Goal: Task Accomplishment & Management: Manage account settings

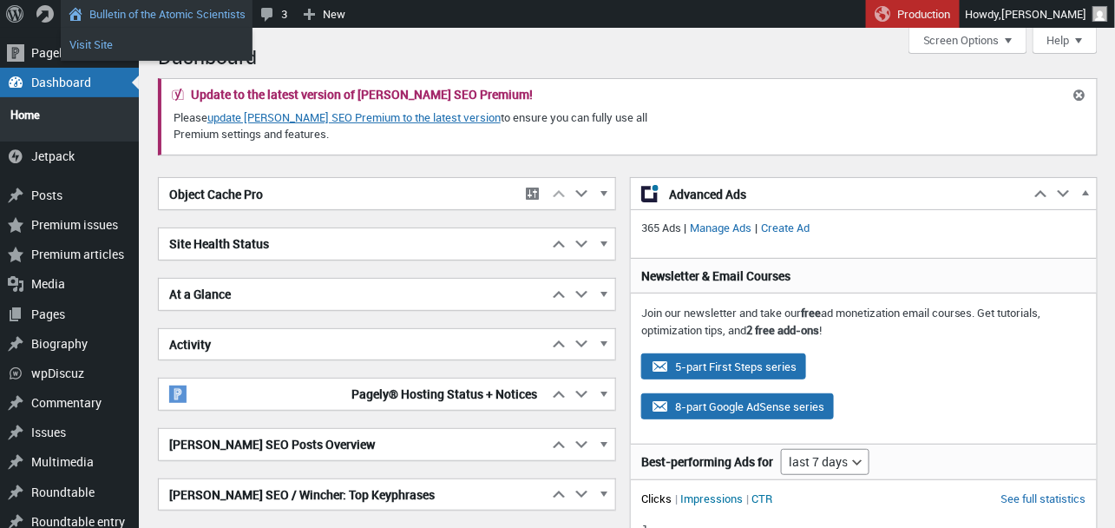
click at [108, 43] on link "Visit Site" at bounding box center [157, 44] width 192 height 23
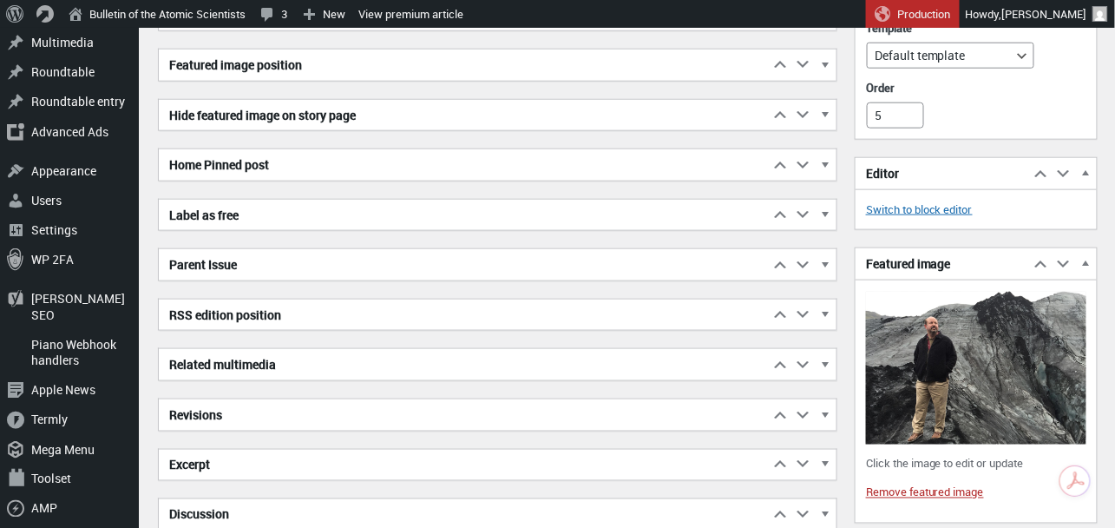
scroll to position [9748, 0]
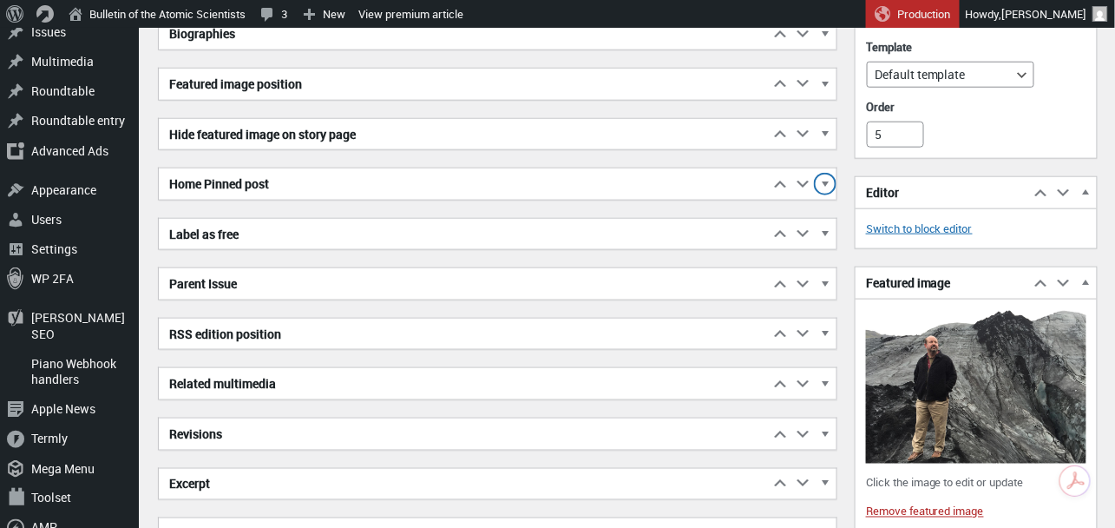
click at [823, 179] on span "button" at bounding box center [824, 187] width 17 height 16
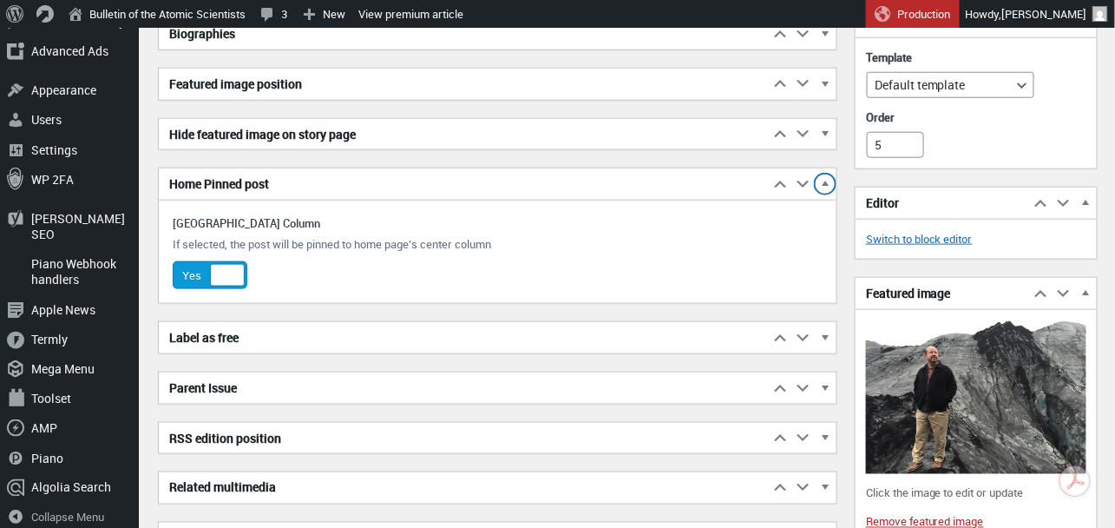
scroll to position [9747, 0]
click at [233, 272] on div at bounding box center [227, 276] width 35 height 23
click at [187, 272] on input "Yes No" at bounding box center [180, 274] width 14 height 14
checkbox input "false"
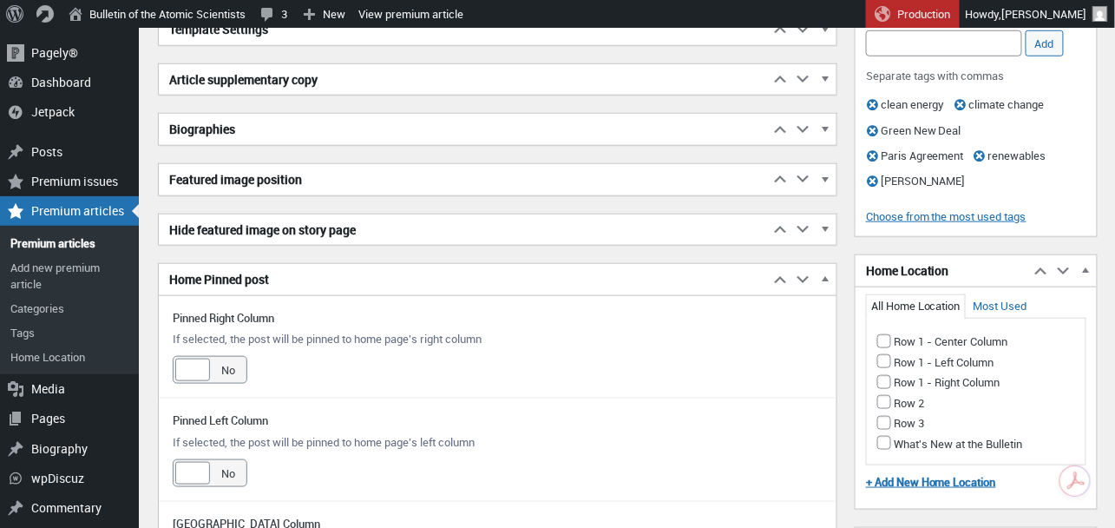
scroll to position [9651, 0]
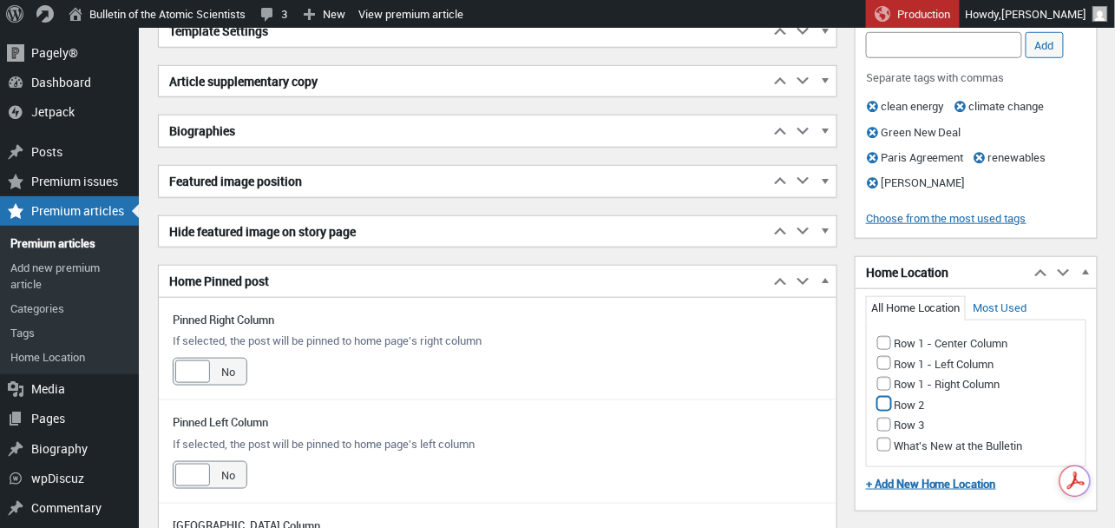
drag, startPoint x: 881, startPoint y: 413, endPoint x: 947, endPoint y: 419, distance: 66.2
click at [881, 410] on input "Row 2" at bounding box center [884, 404] width 14 height 14
checkbox input "true"
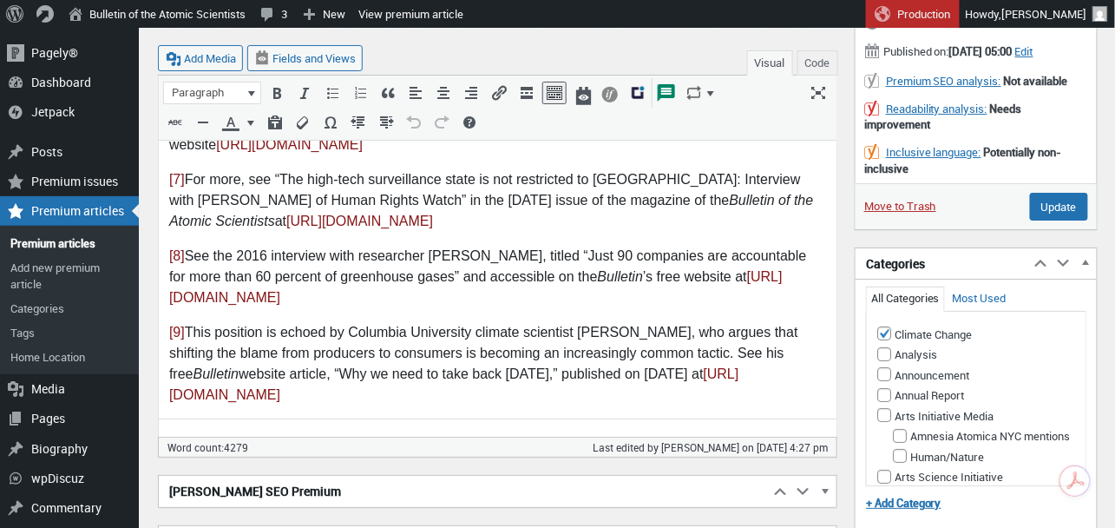
scroll to position [9091, 0]
drag, startPoint x: 1057, startPoint y: 218, endPoint x: 951, endPoint y: 167, distance: 117.6
click at [1057, 218] on input "Update" at bounding box center [1059, 207] width 58 height 28
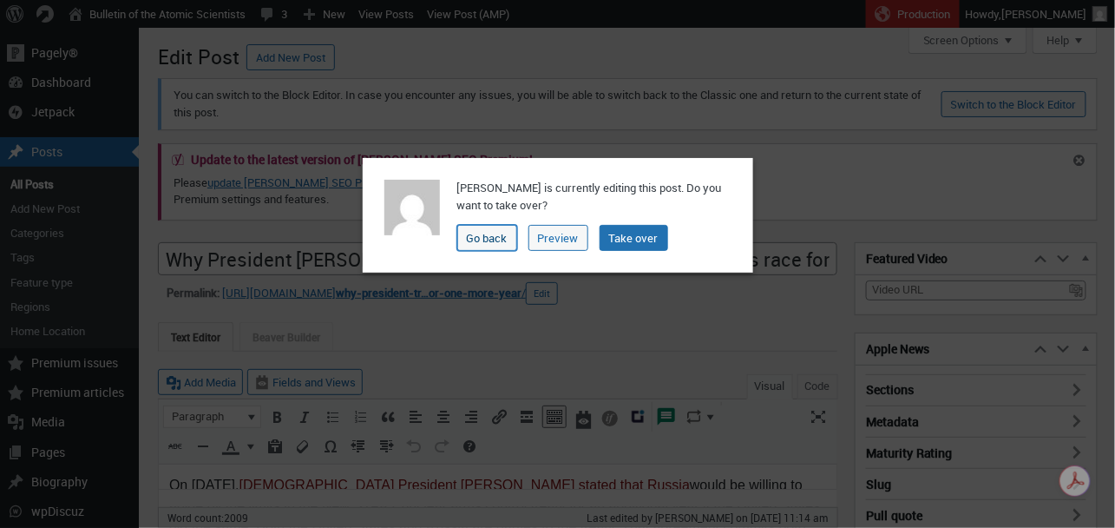
click at [477, 240] on link "Go back" at bounding box center [487, 238] width 60 height 26
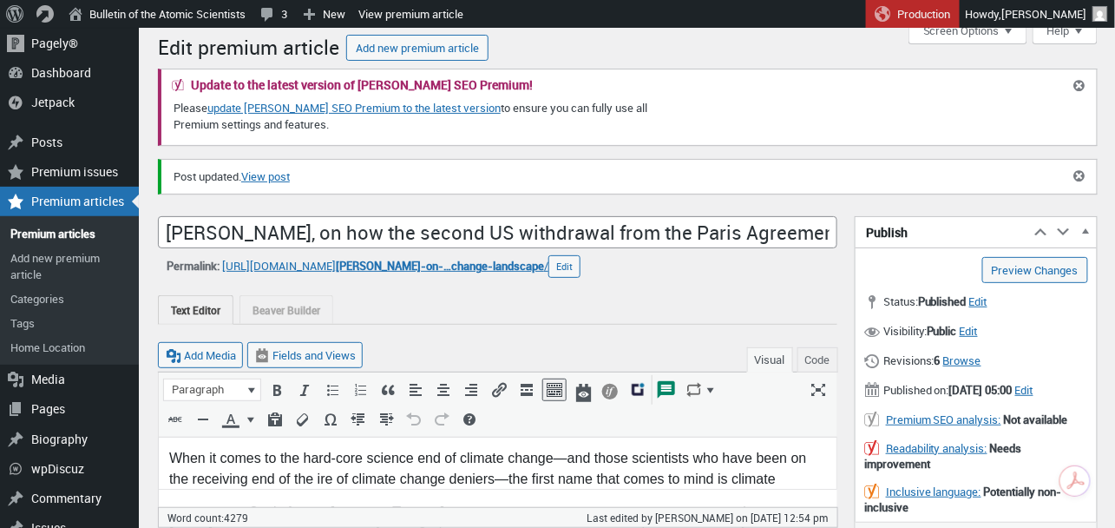
scroll to position [10, 0]
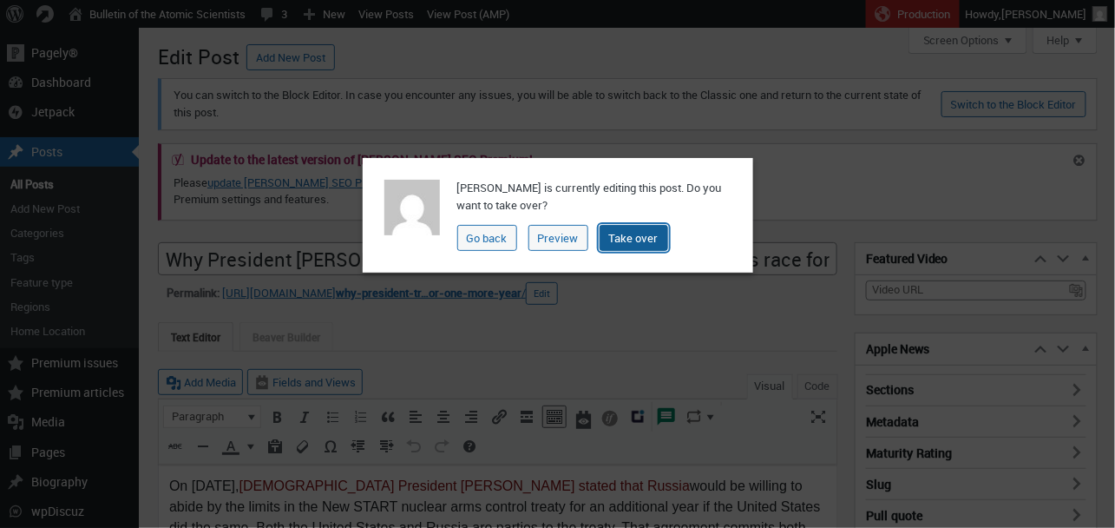
click at [638, 239] on link "Take over" at bounding box center [634, 238] width 69 height 26
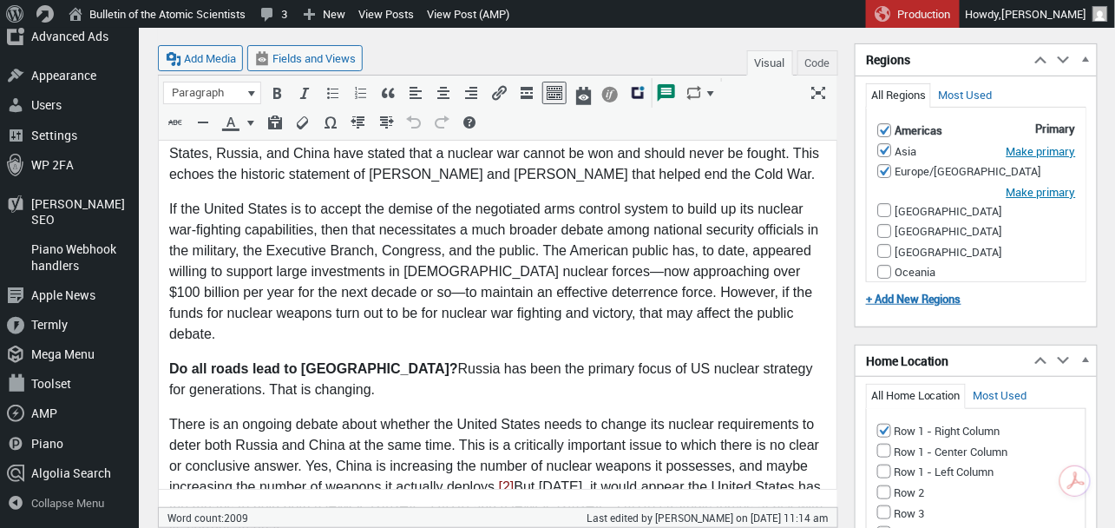
scroll to position [2028, 0]
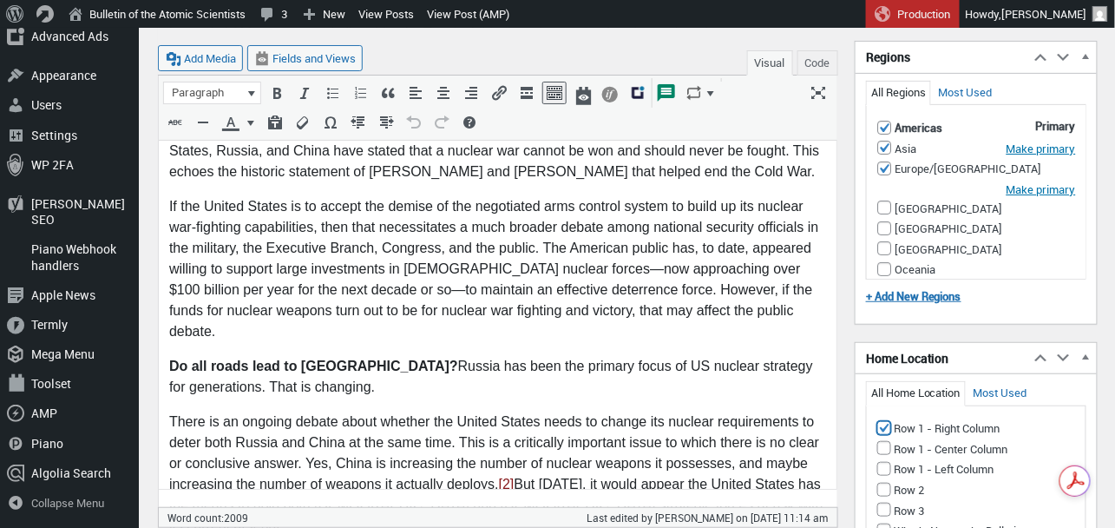
click at [879, 421] on input "Row 1 - Right Column" at bounding box center [884, 428] width 14 height 14
checkbox input "false"
click at [885, 441] on input "Row 1 - Center Column" at bounding box center [884, 448] width 14 height 14
checkbox input "true"
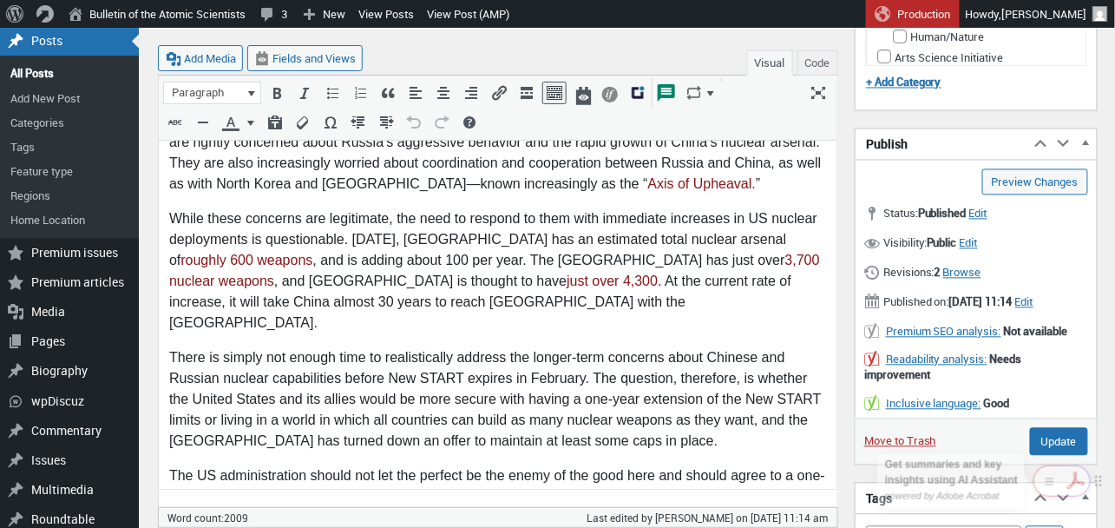
scroll to position [895, 0]
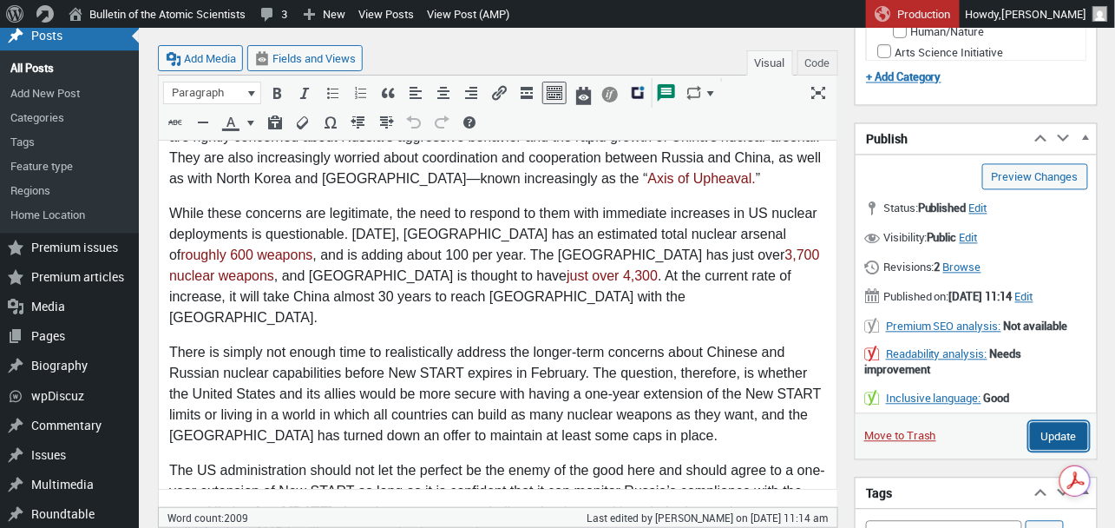
click at [1071, 450] on input "Update" at bounding box center [1059, 437] width 58 height 28
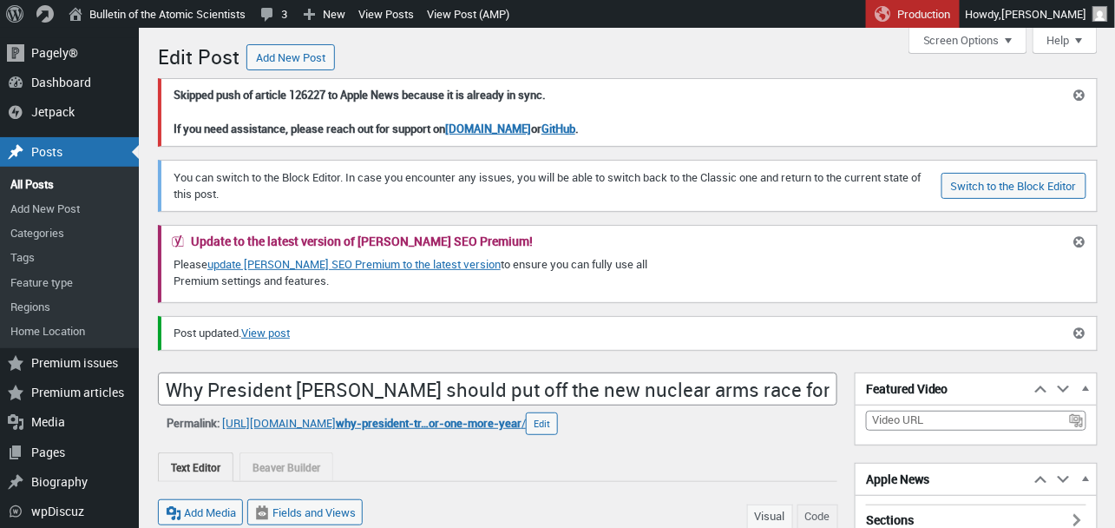
scroll to position [12, 0]
